Goal: Find specific page/section: Find specific page/section

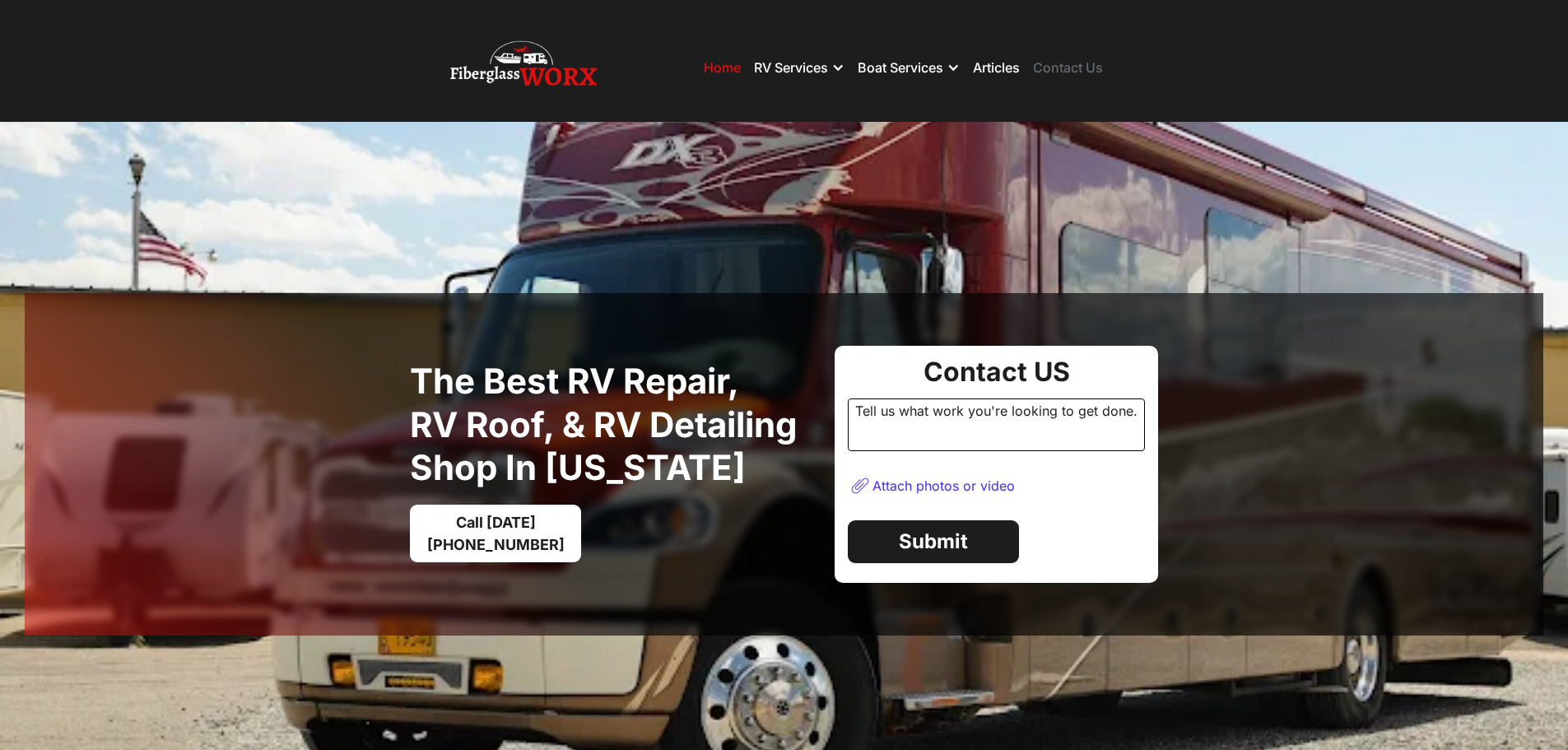
click at [1064, 69] on link "Contact Us" at bounding box center [1068, 67] width 70 height 16
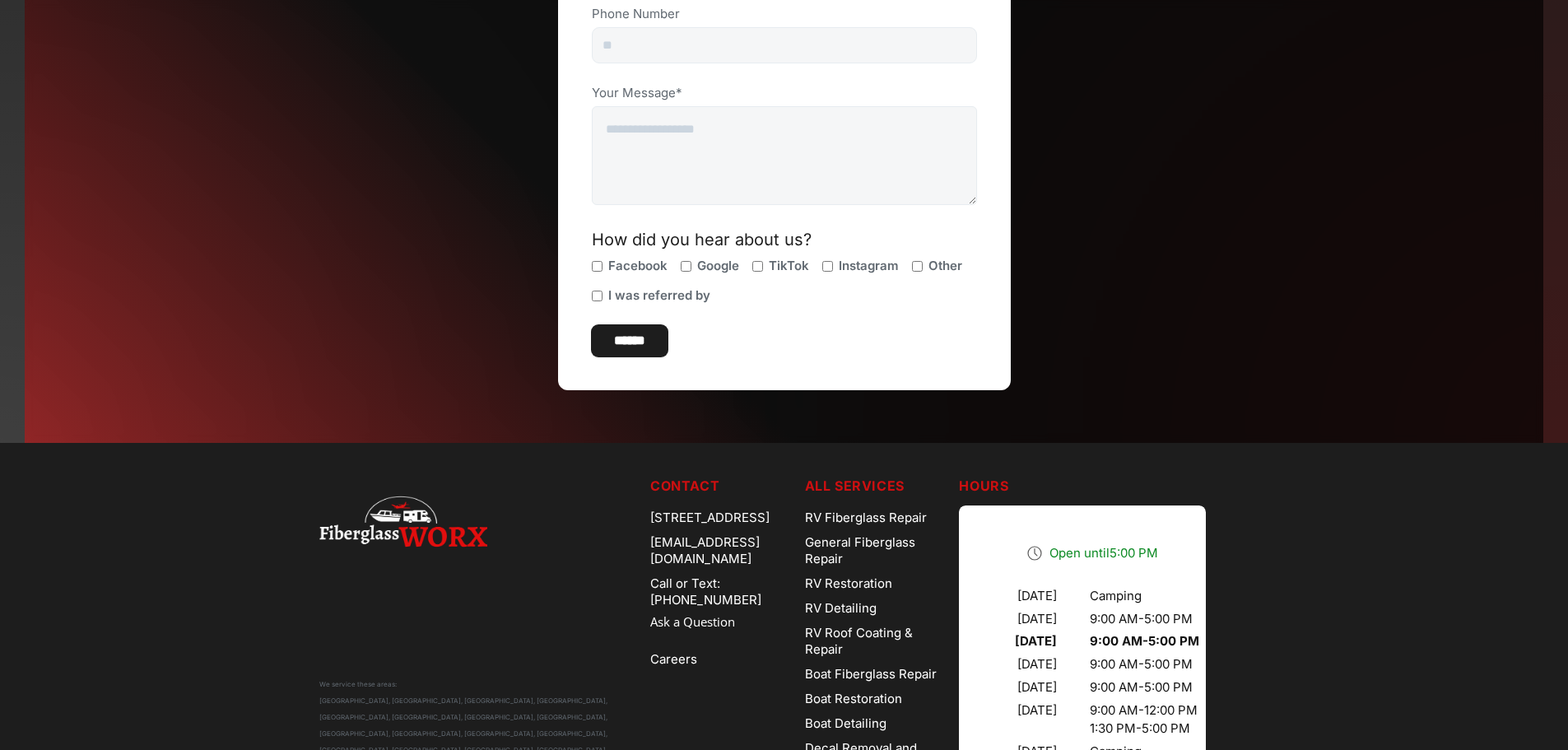
scroll to position [509, 0]
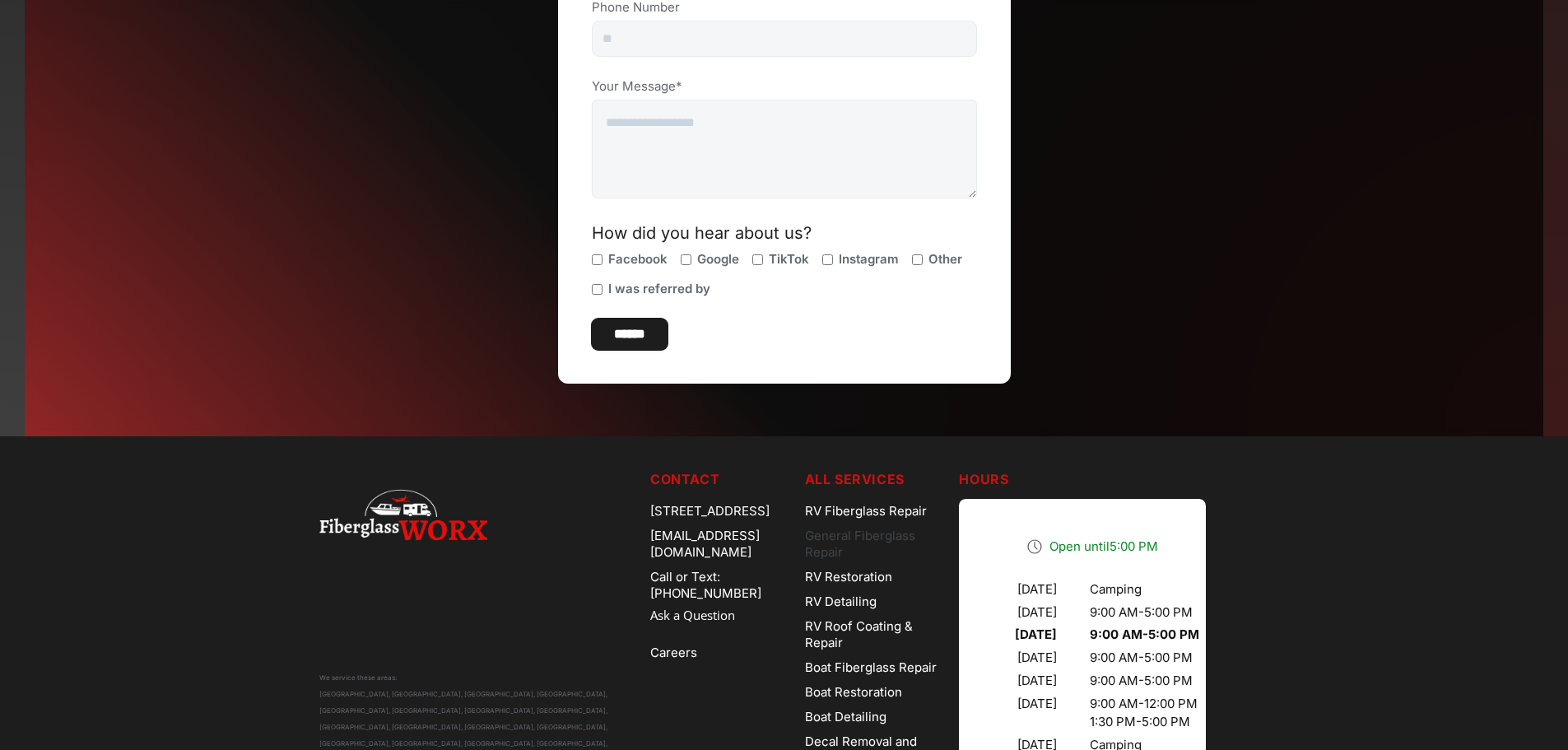
click at [870, 530] on link "General Fiberglass Repair" at bounding box center [875, 544] width 141 height 41
